Goal: Task Accomplishment & Management: Manage account settings

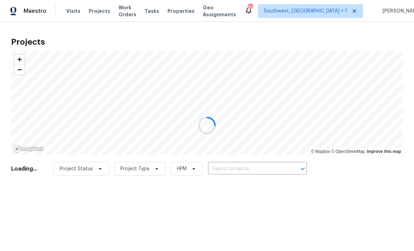
click at [242, 170] on div at bounding box center [207, 125] width 414 height 251
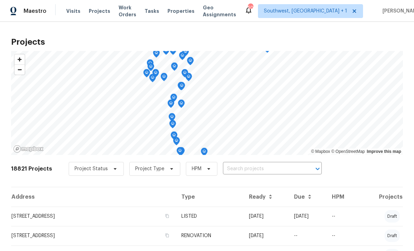
click at [260, 172] on input "text" at bounding box center [262, 169] width 79 height 11
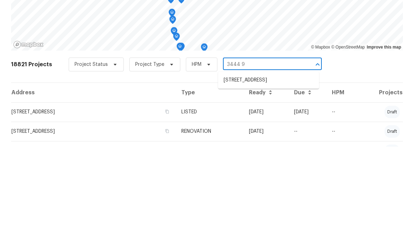
type input "3444 97"
click at [267, 179] on li "[STREET_ADDRESS]" at bounding box center [268, 184] width 101 height 11
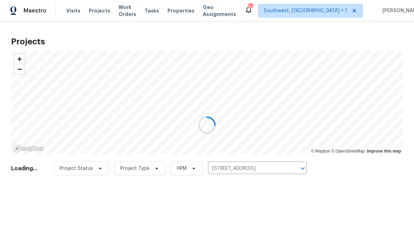
scroll to position [0, 0]
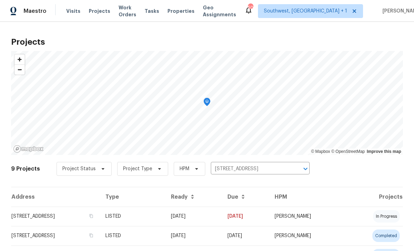
click at [222, 219] on td "[DATE]" at bounding box center [193, 216] width 57 height 19
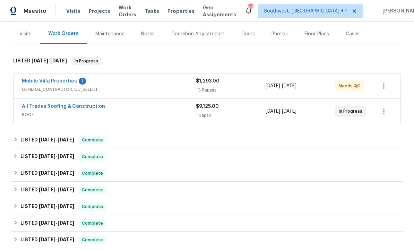
scroll to position [64, 0]
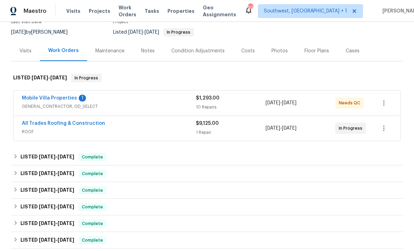
click at [38, 96] on link "Mobile Villa Properties" at bounding box center [49, 98] width 55 height 5
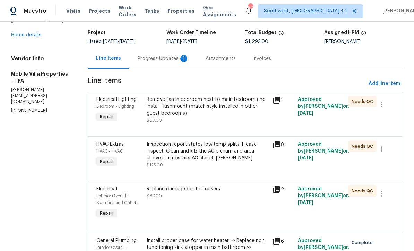
scroll to position [23, 0]
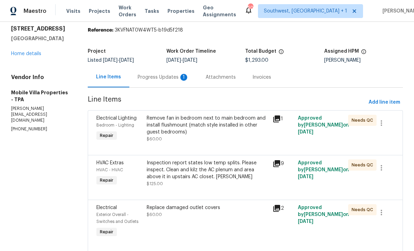
click at [165, 79] on div "Progress Updates 1" at bounding box center [163, 77] width 51 height 7
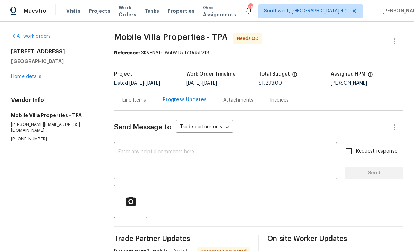
click at [136, 100] on div "Line Items" at bounding box center [134, 100] width 24 height 7
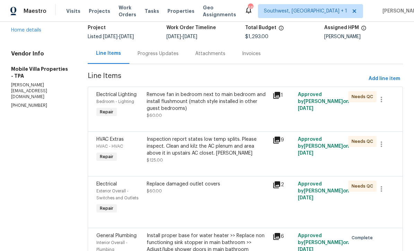
scroll to position [46, 0]
click at [224, 155] on div "Inspection report states low temp splits. Please inspect. Clean and kilz the AC…" at bounding box center [208, 146] width 122 height 21
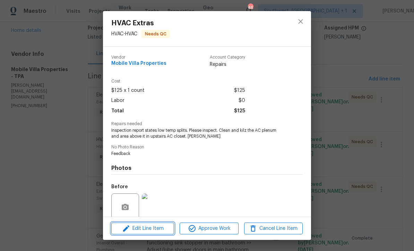
click at [162, 227] on span "Edit Line Item" at bounding box center [142, 228] width 59 height 9
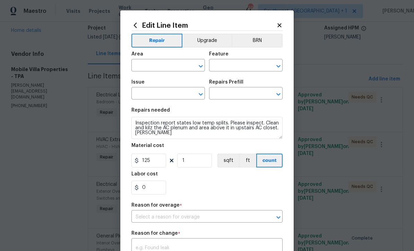
type input "HVAC"
type input "HVAC Extras"
type input "HVAC Repair $1.00"
type input "I can't find the right prefill"
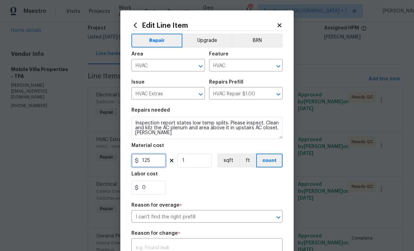
click at [162, 165] on input "125" at bounding box center [148, 161] width 35 height 14
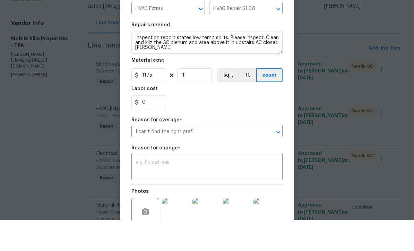
scroll to position [23, 0]
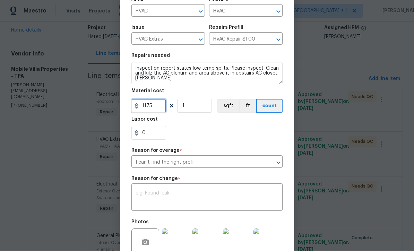
type input "1175"
click at [185, 198] on textarea at bounding box center [207, 198] width 143 height 15
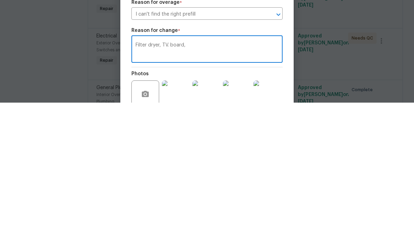
click at [170, 191] on textarea "Filter dryer, TV. board," at bounding box center [207, 198] width 143 height 15
click at [224, 191] on textarea "Filter dryer, TVX board," at bounding box center [207, 198] width 143 height 15
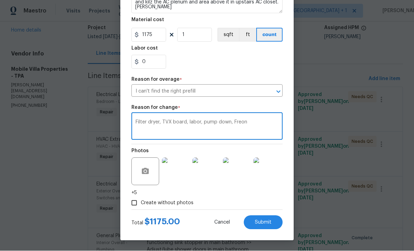
scroll to position [128, 0]
type textarea "Filter dryer, TVX board, labor, pump down, Freon"
click at [262, 225] on button "Submit" at bounding box center [263, 223] width 39 height 14
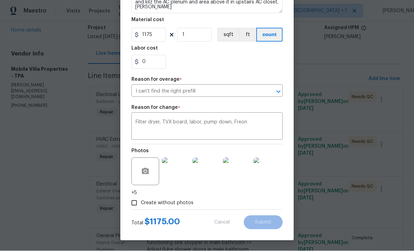
type input "125"
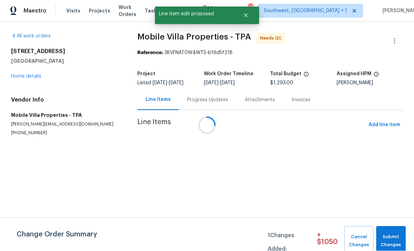
scroll to position [0, 0]
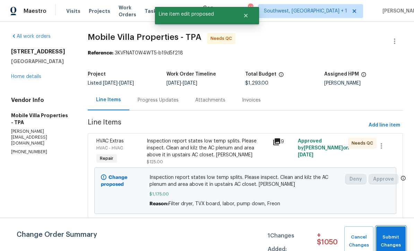
click at [395, 240] on span "Submit Changes" at bounding box center [391, 241] width 23 height 16
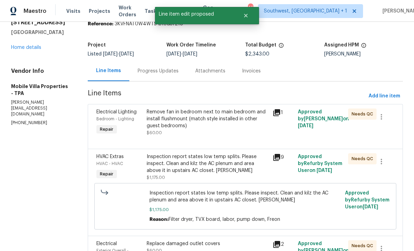
scroll to position [33, 0]
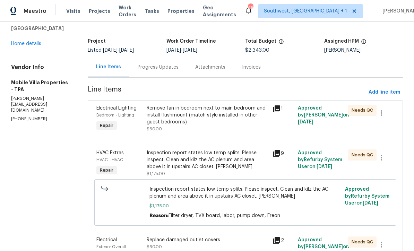
click at [218, 119] on div "Remove fan in bedroom next to main bedroom and install flushmount (match style …" at bounding box center [208, 115] width 122 height 21
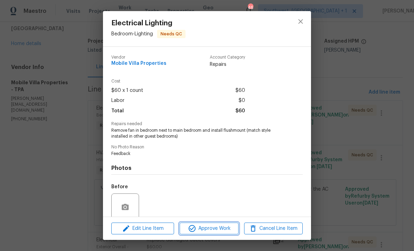
click at [224, 231] on span "Approve Work" at bounding box center [209, 228] width 54 height 9
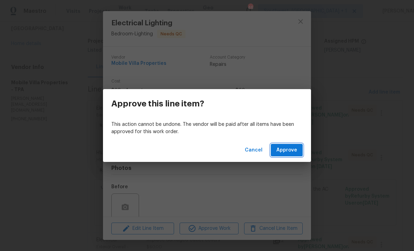
click at [293, 151] on span "Approve" at bounding box center [286, 150] width 21 height 9
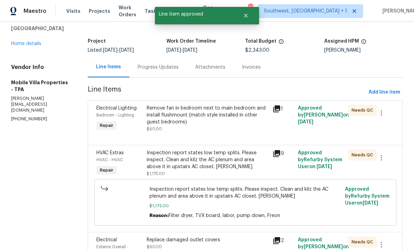
scroll to position [0, 0]
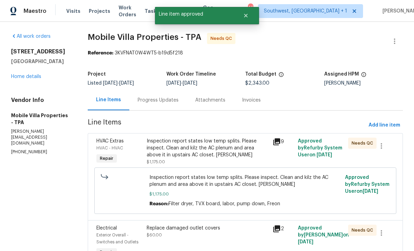
click at [235, 146] on div "Inspection report states low temp splits. Please inspect. Clean and kilz the AC…" at bounding box center [208, 148] width 122 height 21
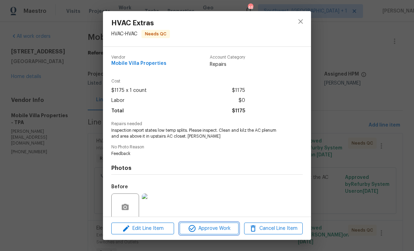
click at [226, 228] on span "Approve Work" at bounding box center [209, 228] width 54 height 9
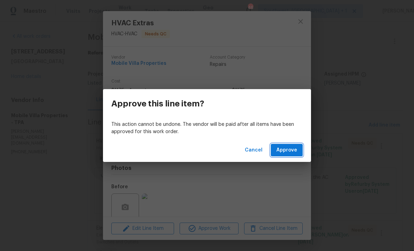
click at [293, 152] on span "Approve" at bounding box center [286, 150] width 21 height 9
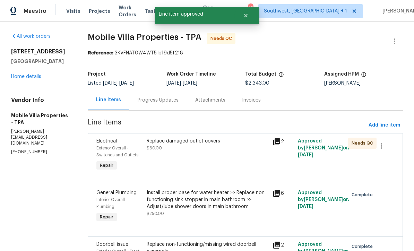
click at [226, 163] on div "Replace damaged outlet covers $60.00" at bounding box center [208, 155] width 126 height 39
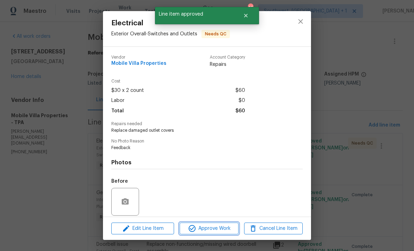
click at [220, 234] on button "Approve Work" at bounding box center [209, 229] width 59 height 12
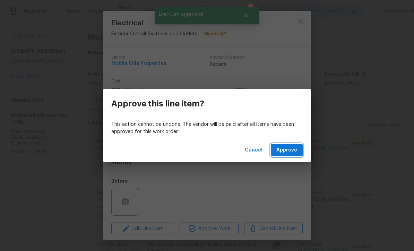
click at [294, 147] on span "Approve" at bounding box center [286, 150] width 21 height 9
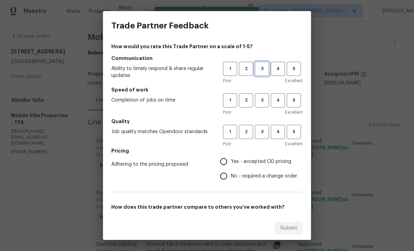
click at [262, 71] on span "3" at bounding box center [262, 69] width 13 height 8
click at [259, 139] on button "3" at bounding box center [262, 132] width 14 height 14
click at [228, 159] on input "Yes - accepted OD pricing" at bounding box center [223, 161] width 15 height 15
radio input "true"
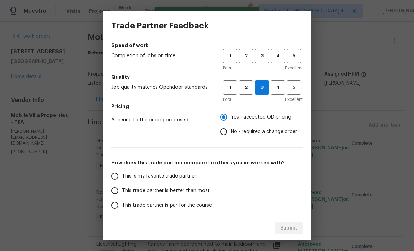
scroll to position [44, 0]
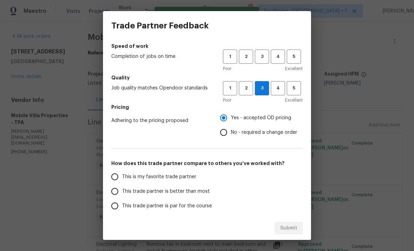
click at [117, 209] on input "This trade partner is par for the course" at bounding box center [114, 206] width 15 height 15
click at [291, 228] on div "Submit" at bounding box center [207, 228] width 208 height 24
click at [265, 53] on span "3" at bounding box center [262, 57] width 13 height 8
radio input "true"
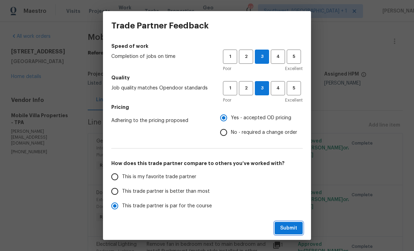
click at [294, 230] on span "Submit" at bounding box center [288, 228] width 17 height 9
radio input "false"
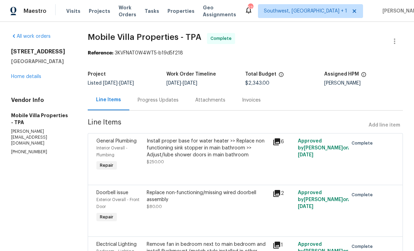
click at [32, 77] on link "Home details" at bounding box center [26, 76] width 30 height 5
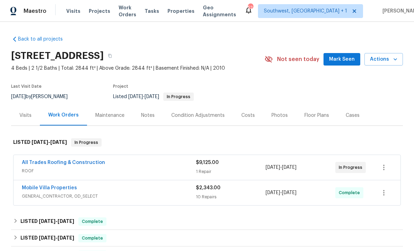
click at [99, 12] on span "Projects" at bounding box center [99, 11] width 21 height 7
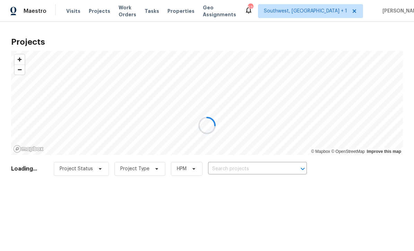
click at [255, 168] on div at bounding box center [207, 125] width 414 height 251
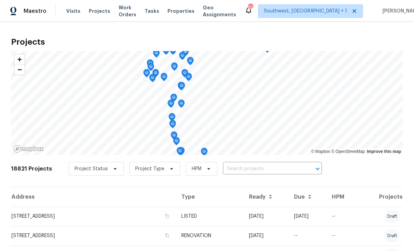
click at [245, 173] on input "text" at bounding box center [262, 169] width 79 height 11
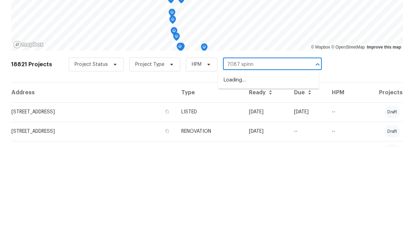
type input "7087 spinna"
click at [260, 179] on li "[STREET_ADDRESS]" at bounding box center [268, 184] width 101 height 11
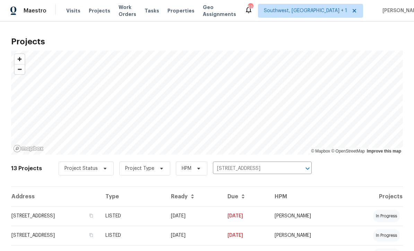
scroll to position [0, 0]
click at [222, 218] on td "[DATE]" at bounding box center [193, 216] width 57 height 19
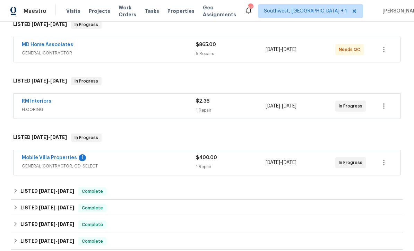
scroll to position [117, 0]
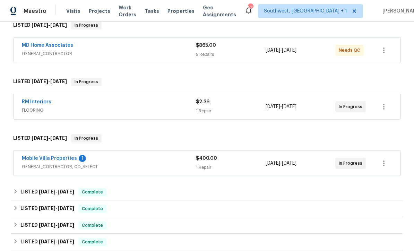
click at [55, 159] on link "Mobile Villa Properties" at bounding box center [49, 158] width 55 height 5
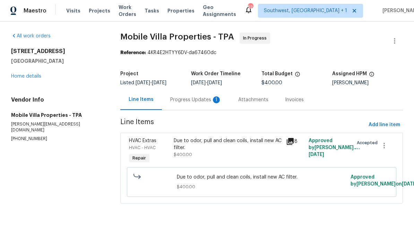
click at [249, 153] on div "Due to odor, pull and clean coils, install new AC filter. $400.00" at bounding box center [228, 148] width 108 height 21
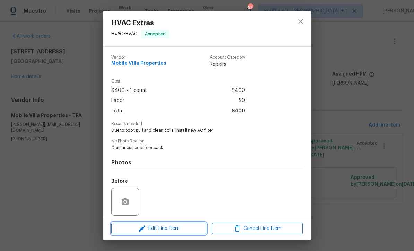
click at [183, 234] on button "Edit Line Item" at bounding box center [158, 229] width 95 height 12
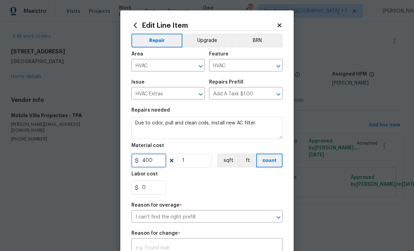
click at [161, 167] on input "400" at bounding box center [148, 161] width 35 height 14
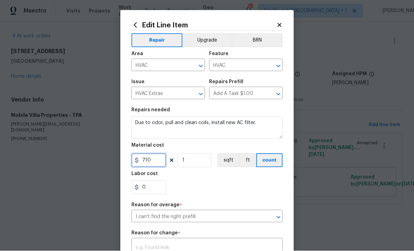
type input "710"
click at [258, 191] on div "0" at bounding box center [206, 188] width 151 height 14
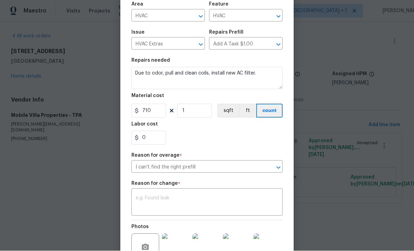
scroll to position [50, 0]
click at [225, 210] on textarea at bounding box center [207, 203] width 143 height 15
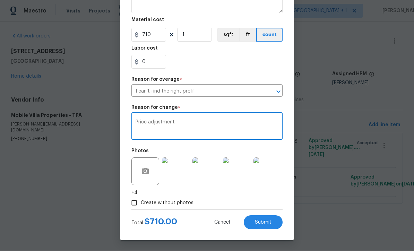
scroll to position [128, 0]
type textarea "Price adjustment"
click at [270, 225] on span "Submit" at bounding box center [263, 222] width 17 height 5
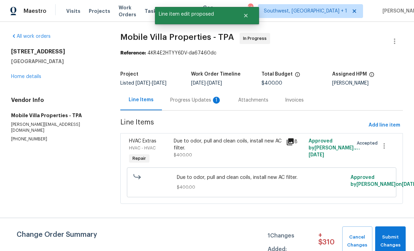
scroll to position [0, 0]
click at [395, 237] on span "Submit Changes" at bounding box center [391, 241] width 24 height 16
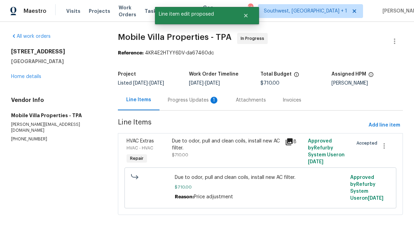
click at [183, 100] on div "Progress Updates 1" at bounding box center [193, 100] width 51 height 7
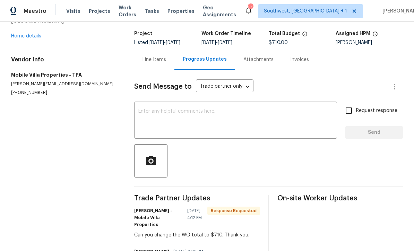
scroll to position [5, 0]
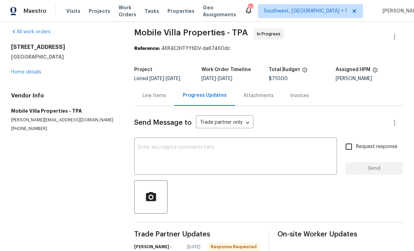
click at [156, 98] on div "Line Items" at bounding box center [154, 95] width 24 height 7
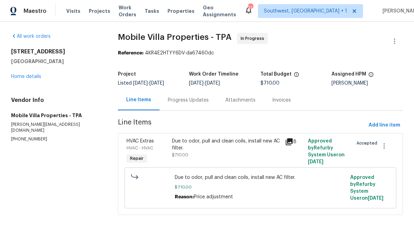
click at [251, 144] on div "Due to odor, pull and clean coils, install new AC filter." at bounding box center [226, 145] width 109 height 14
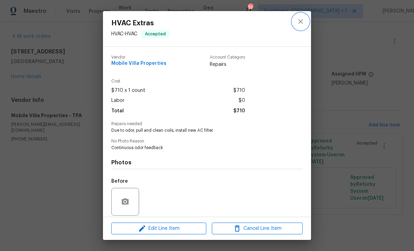
click at [306, 21] on button "close" at bounding box center [300, 21] width 17 height 17
